Goal: Information Seeking & Learning: Learn about a topic

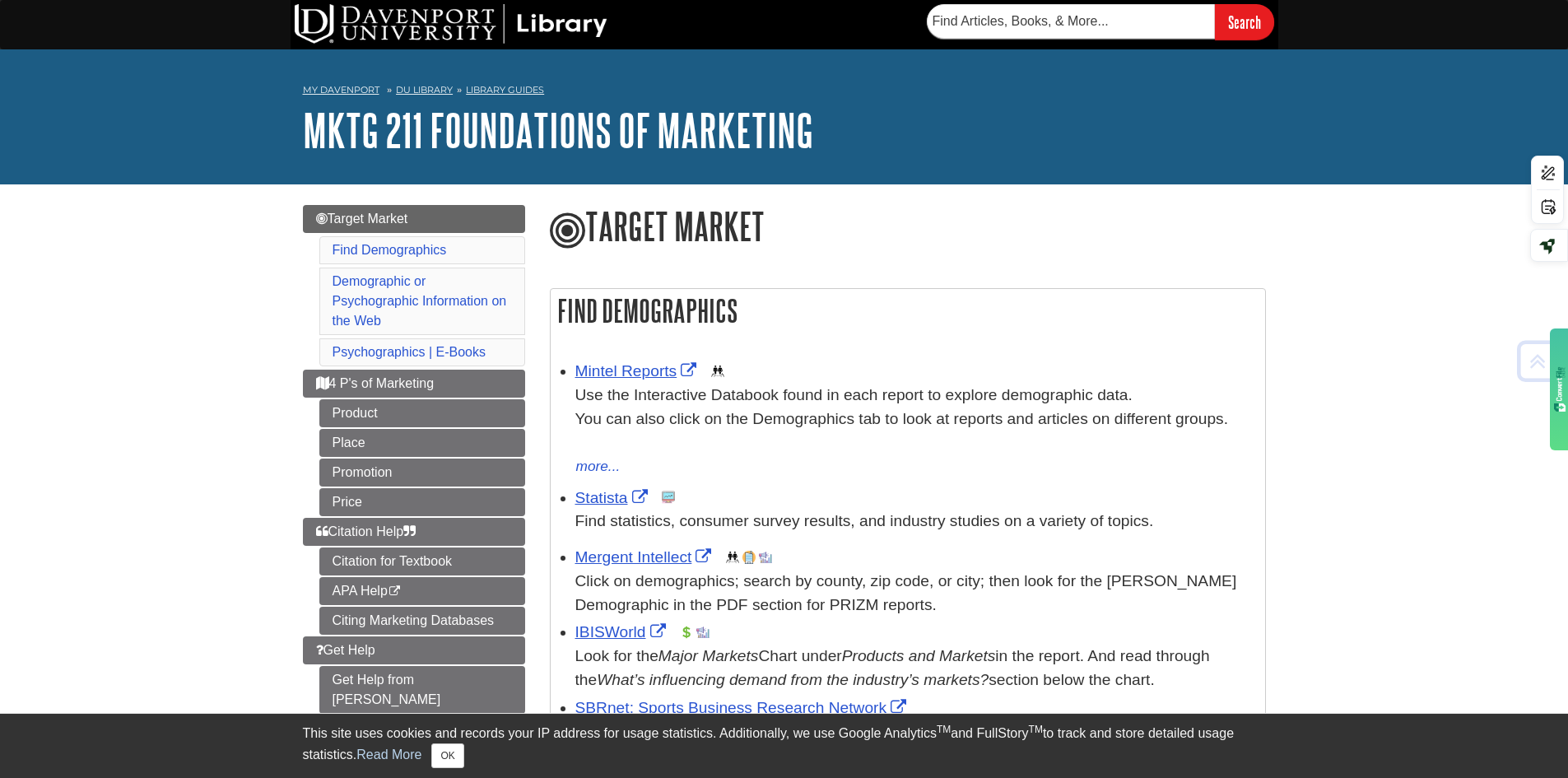
scroll to position [329, 0]
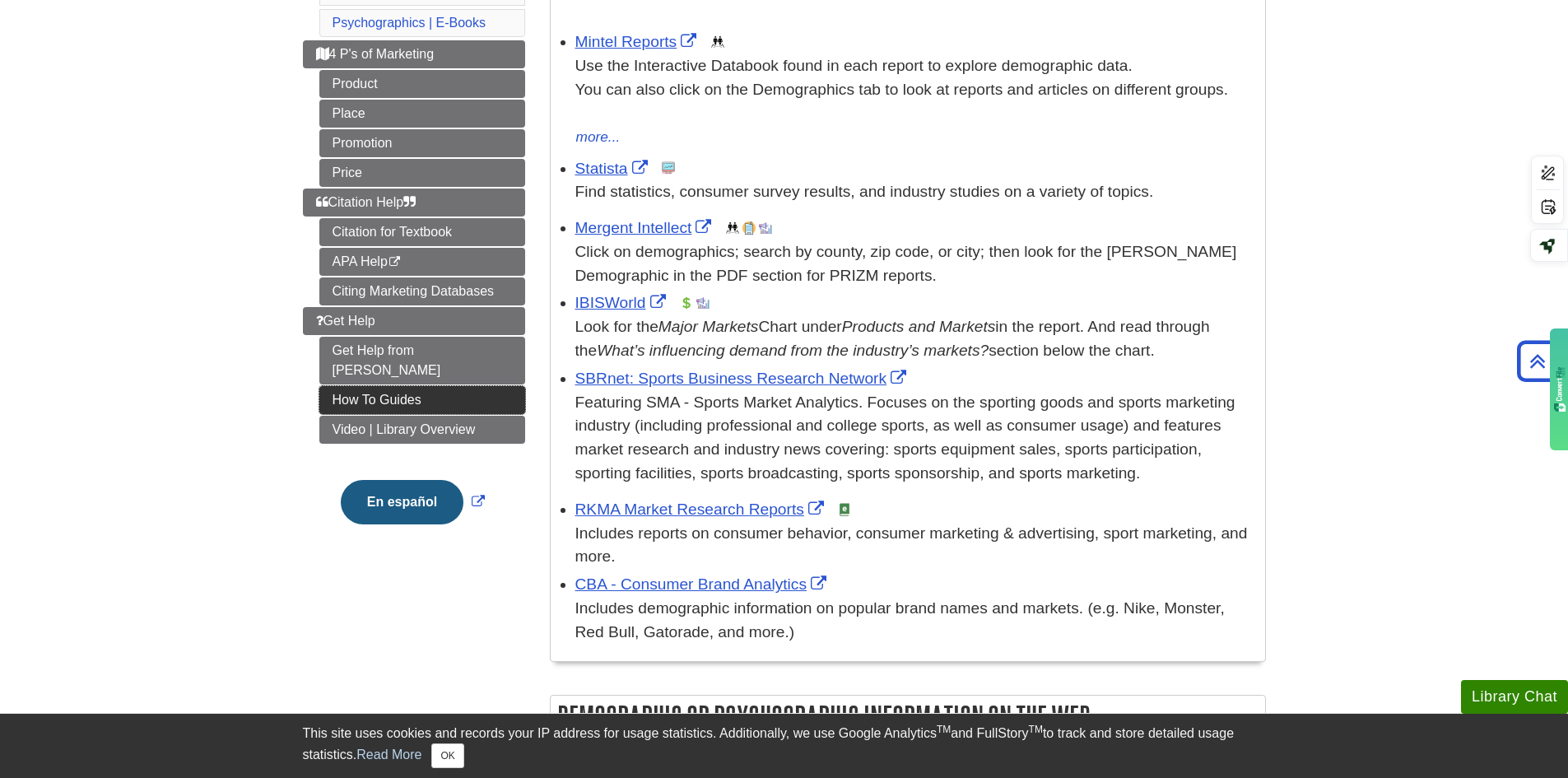
click at [383, 386] on link "How To Guides" at bounding box center [422, 400] width 205 height 28
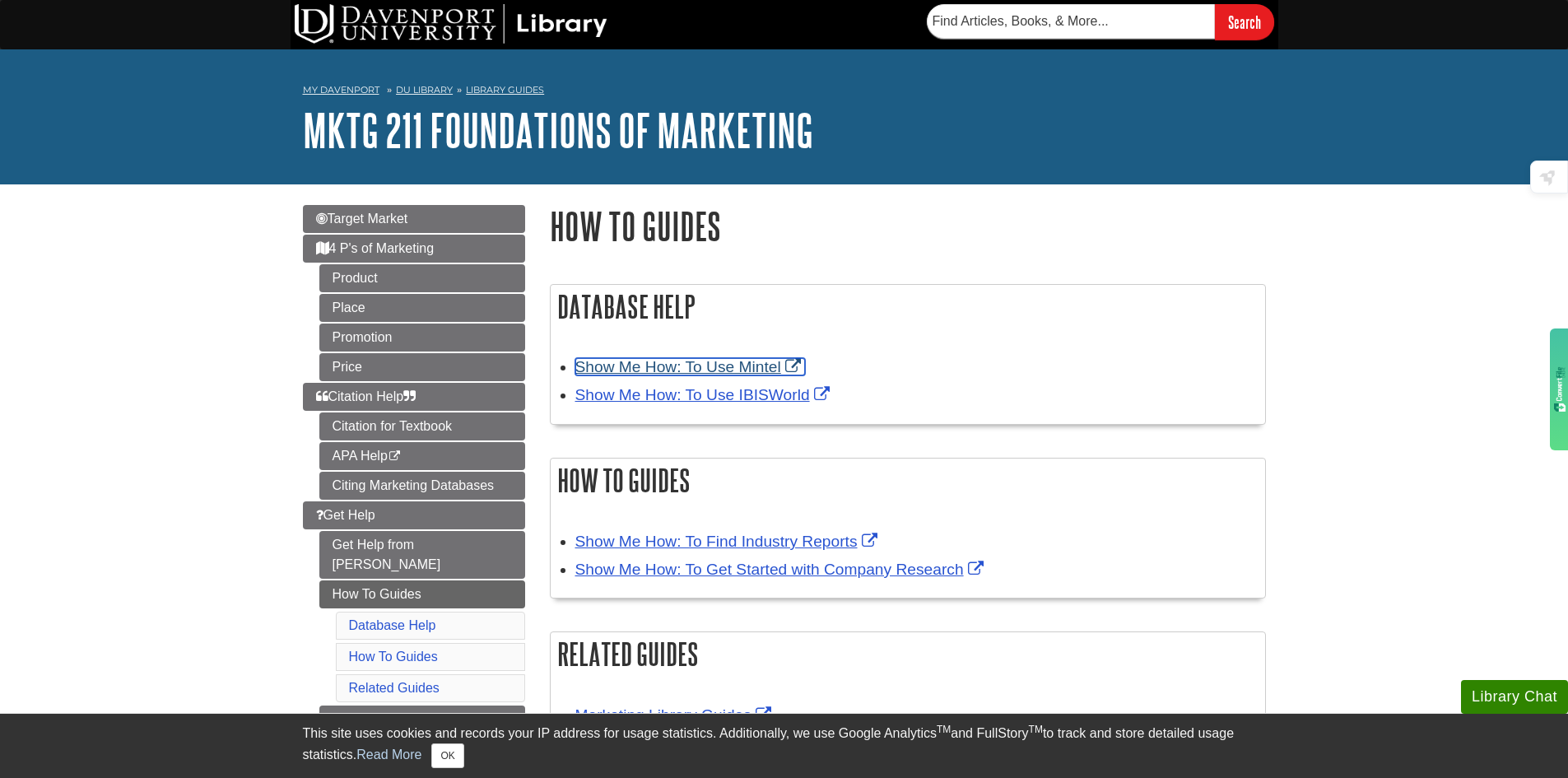
click at [635, 360] on link "Show Me How: To Use Mintel" at bounding box center [690, 367] width 230 height 17
click at [696, 389] on link "Show Me How: To Use IBISWorld" at bounding box center [704, 395] width 258 height 17
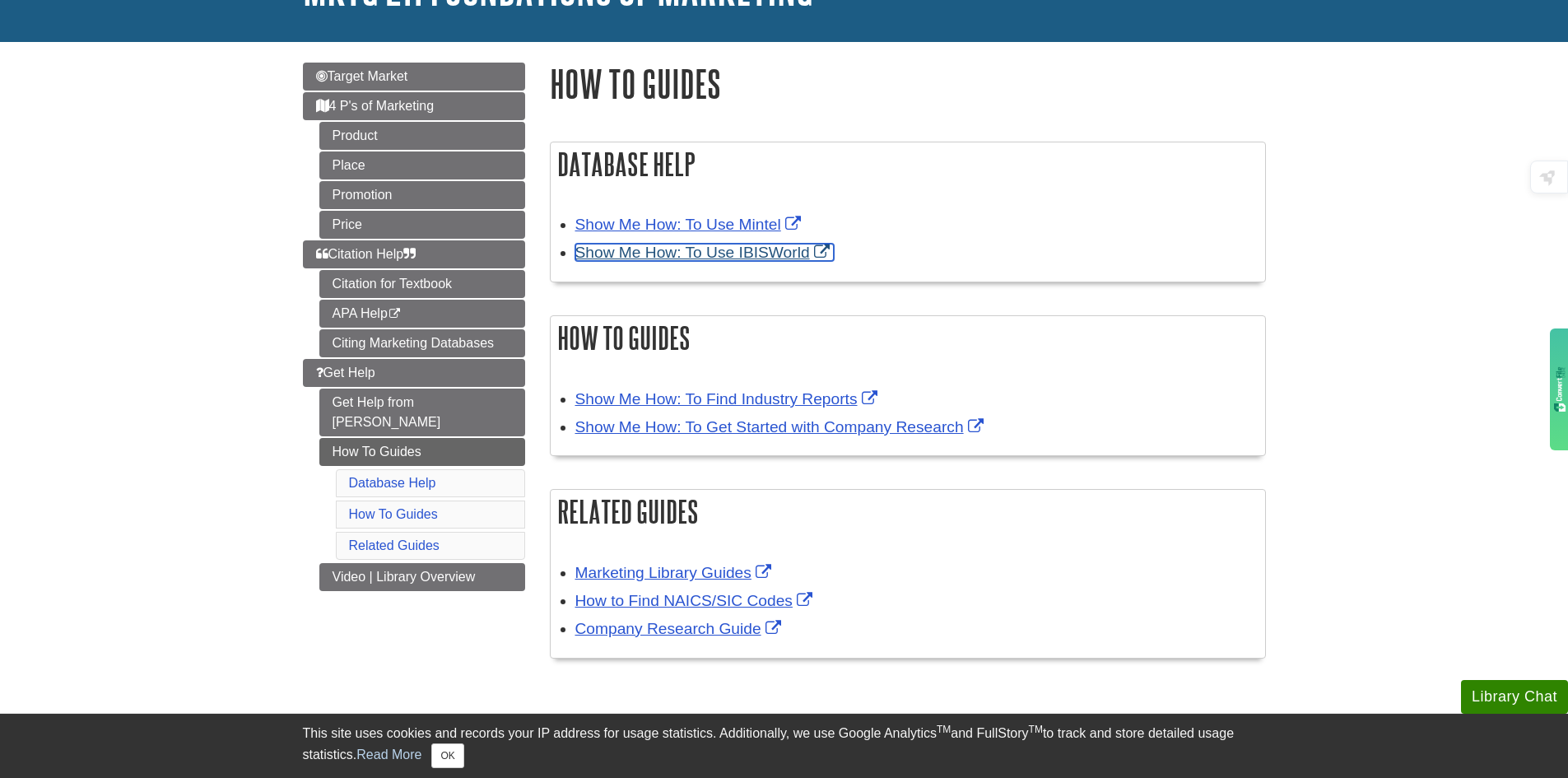
scroll to position [165, 0]
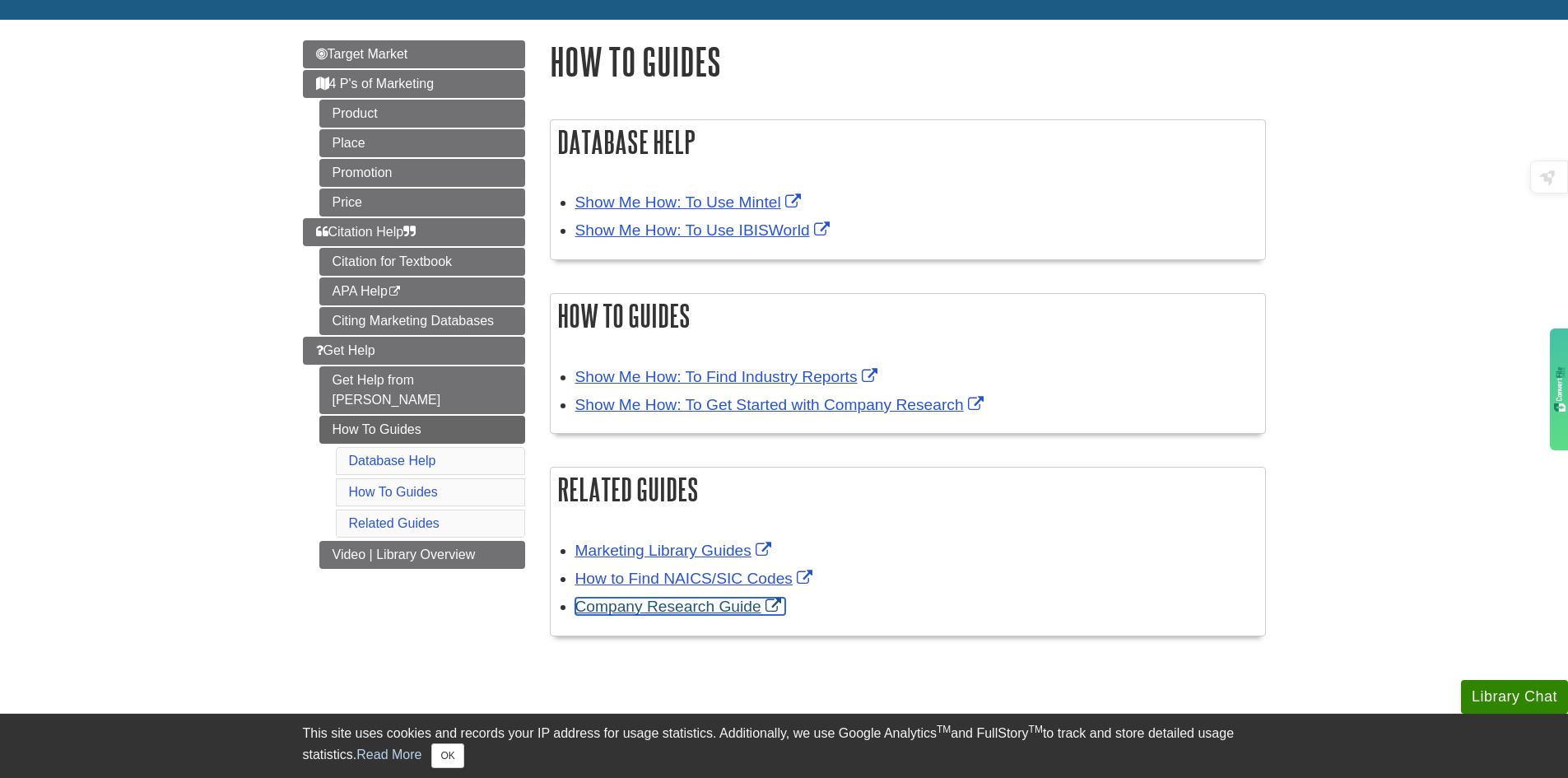
click at [661, 609] on link "Company Research Guide" at bounding box center [680, 606] width 210 height 17
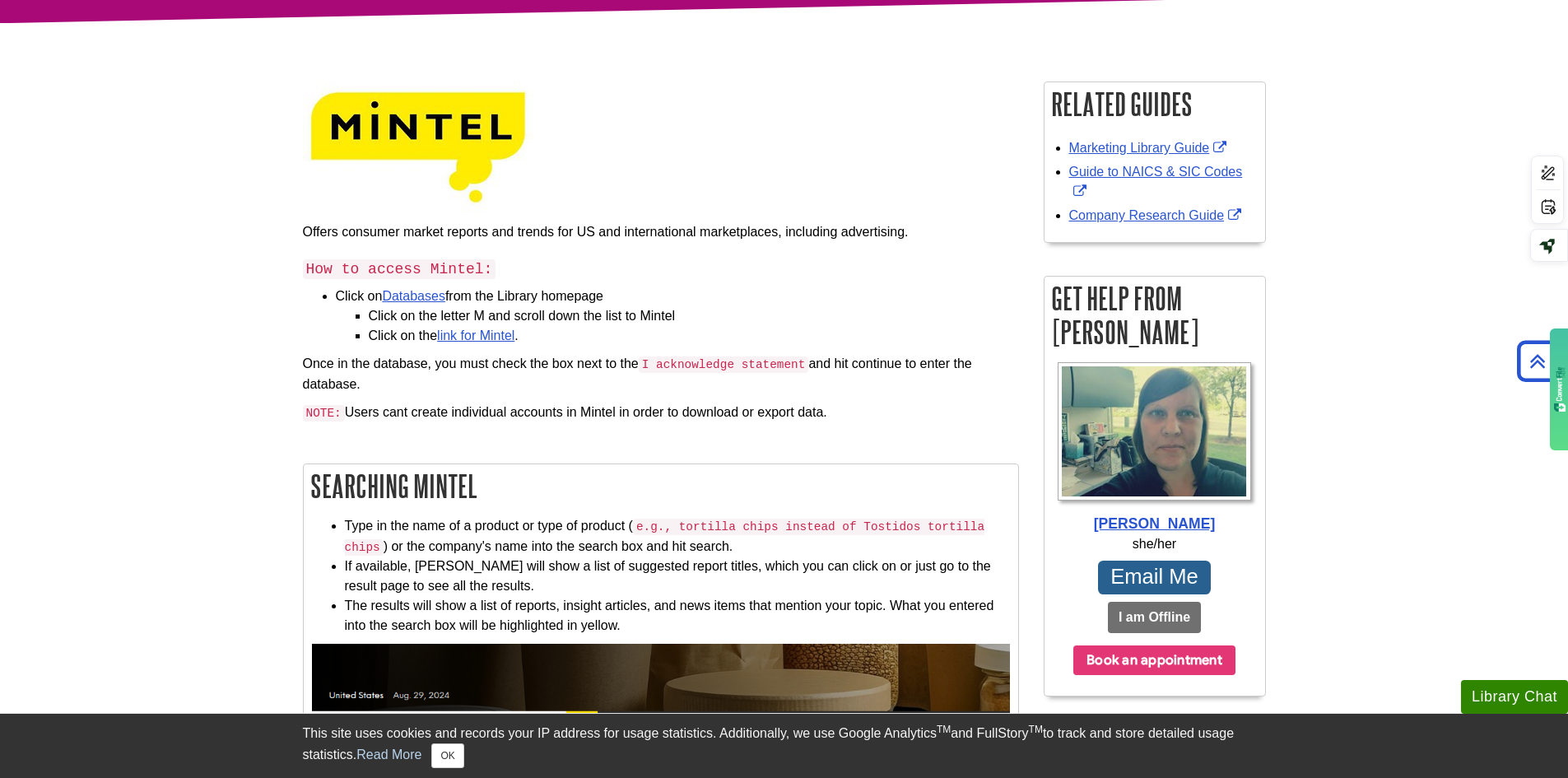
scroll to position [165, 0]
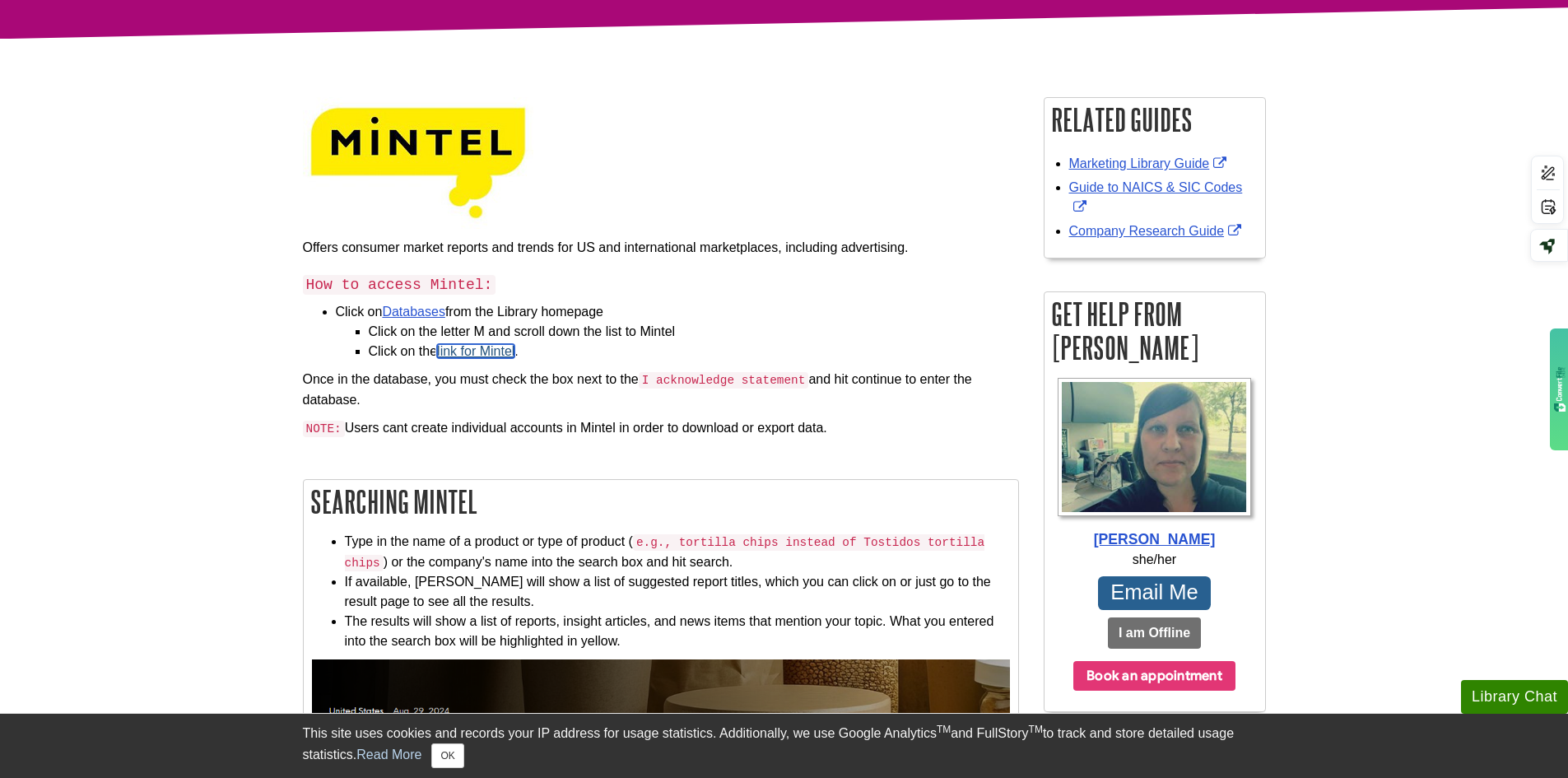
click at [458, 350] on link "link for Mintel" at bounding box center [476, 351] width 78 height 14
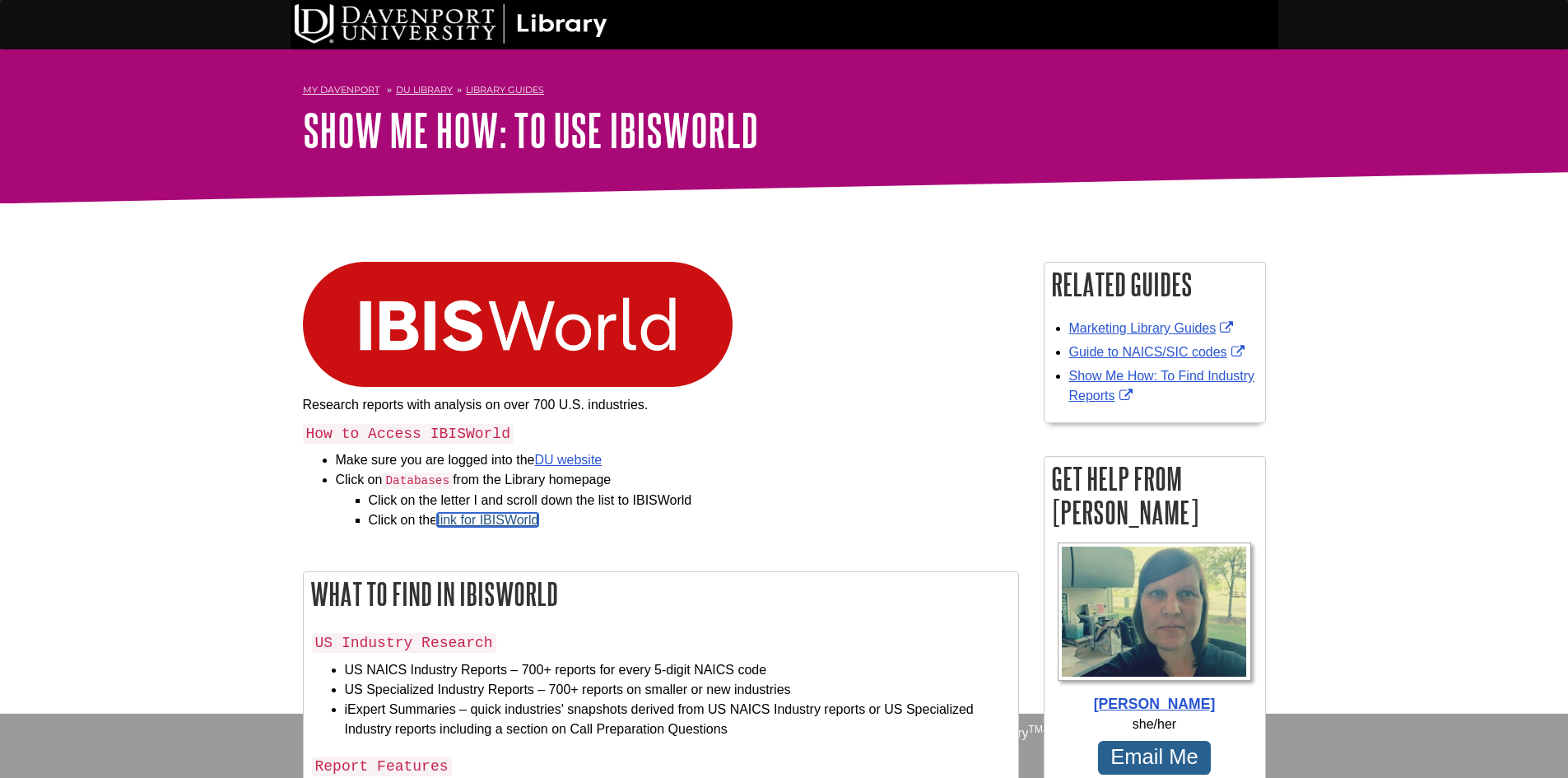
click at [491, 525] on link "link for IBISWorld" at bounding box center [487, 520] width 101 height 14
